Goal: Contribute content: Contribute content

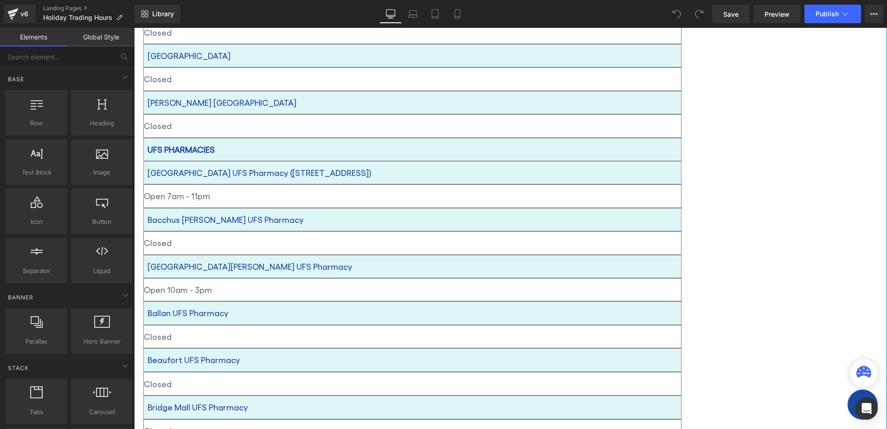
scroll to position [511, 0]
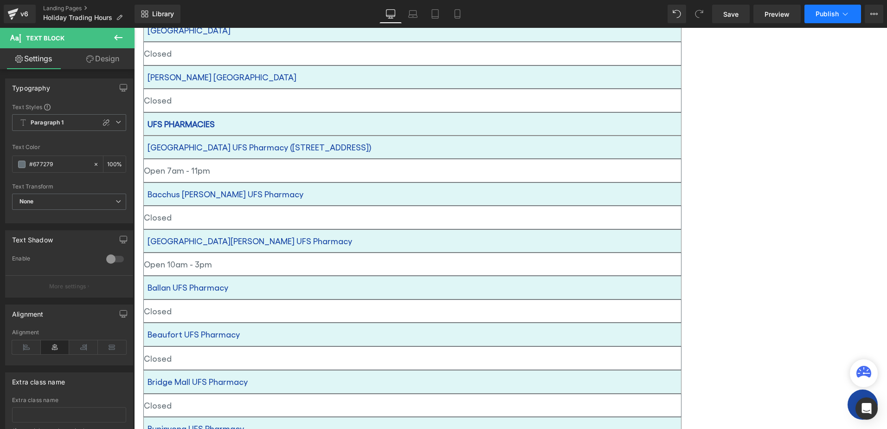
click at [839, 16] on span "Publish" at bounding box center [827, 13] width 23 height 7
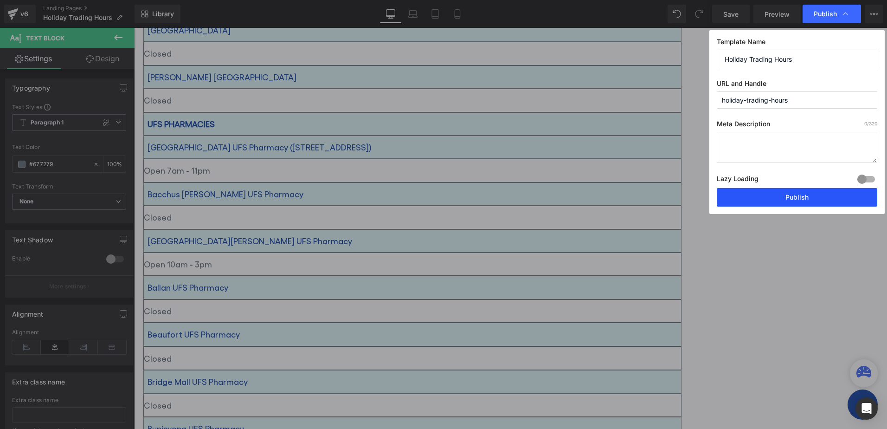
click at [789, 199] on button "Publish" at bounding box center [797, 197] width 161 height 19
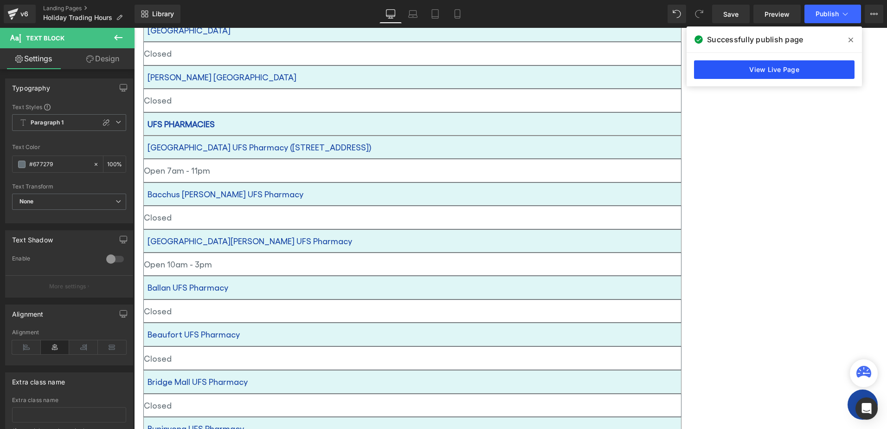
click at [777, 72] on link "View Live Page" at bounding box center [774, 69] width 161 height 19
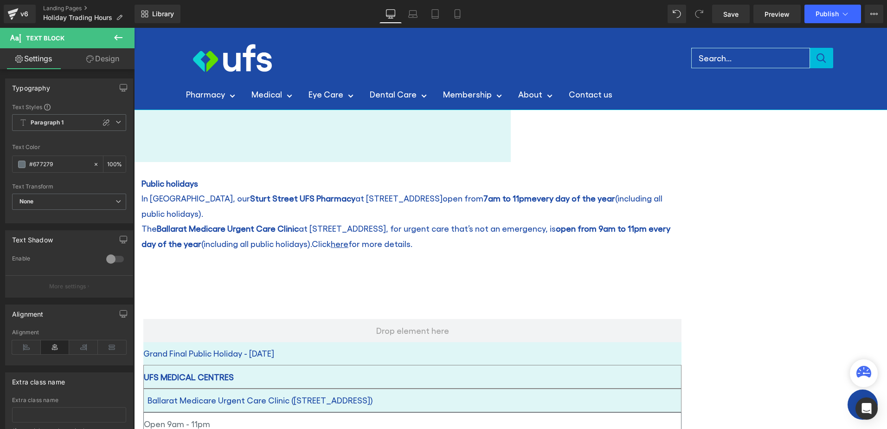
click at [117, 36] on icon at bounding box center [118, 37] width 11 height 11
